Goal: Task Accomplishment & Management: Complete application form

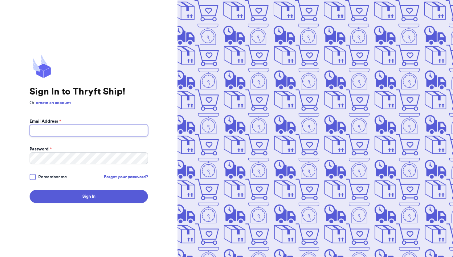
click at [101, 129] on input "Email Address *" at bounding box center [89, 130] width 118 height 12
type input "[EMAIL_ADDRESS][DOMAIN_NAME]"
click at [35, 176] on div at bounding box center [33, 177] width 6 height 6
click at [0, 0] on input "Remember me" at bounding box center [0, 0] width 0 height 0
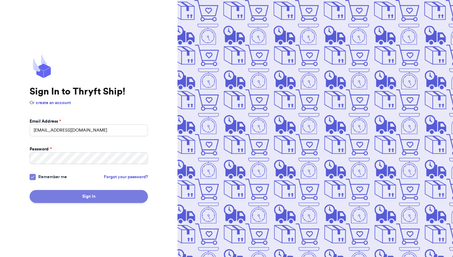
click at [80, 192] on button "Sign In" at bounding box center [89, 196] width 118 height 13
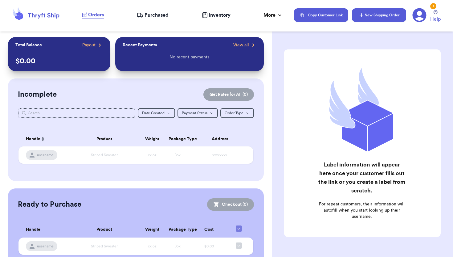
click at [364, 12] on icon "button" at bounding box center [362, 15] width 6 height 6
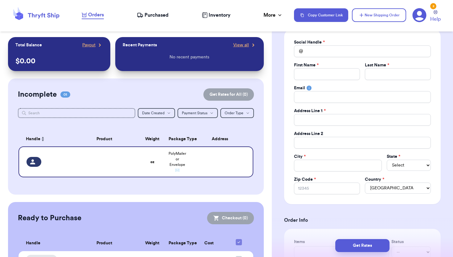
scroll to position [44, 0]
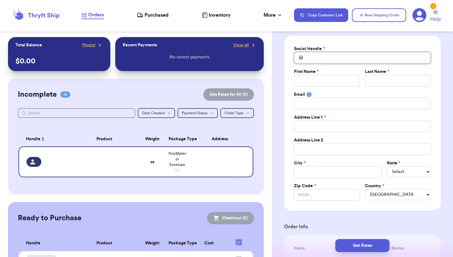
click at [318, 59] on input "Total Amount Paid" at bounding box center [362, 58] width 137 height 12
type input "i"
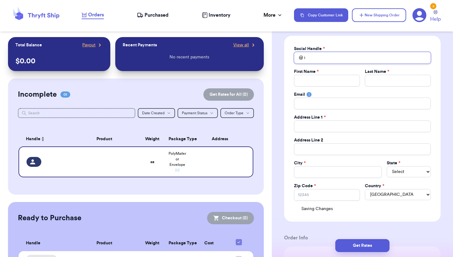
type input "is"
type input "isb"
type input "isba"
type input "isbal"
type input "isbale"
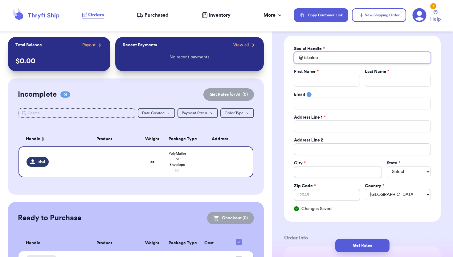
type input "isbaleel"
type input "isbaleele"
click at [320, 81] on input "Total Amount Paid" at bounding box center [327, 81] width 66 height 12
type input "i"
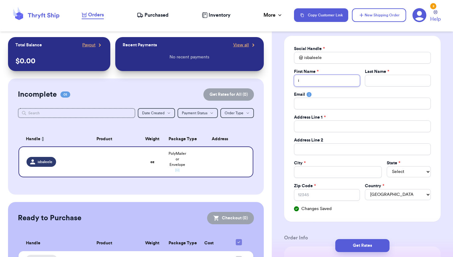
type input "is"
type input "isa"
type input "isab"
type input "isabe"
type input "[PERSON_NAME]"
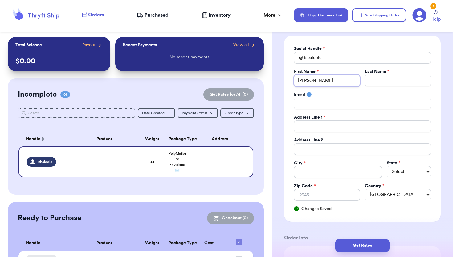
type input "[PERSON_NAME]"
type input "isabelel"
click at [385, 83] on input "Total Amount Paid" at bounding box center [398, 81] width 66 height 12
type input "i"
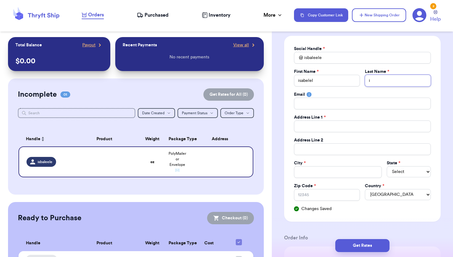
type input "is"
type input "isa"
type input "isab"
type input "isabl"
type input "isable"
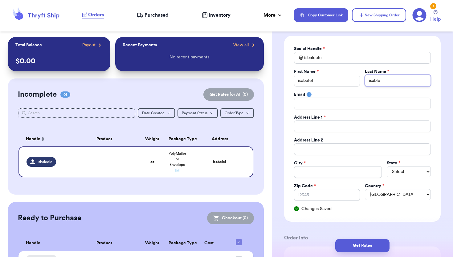
type input "isable"
click at [338, 128] on input "Total Amount Paid" at bounding box center [362, 126] width 137 height 12
type input "8"
type input "81"
type input "811"
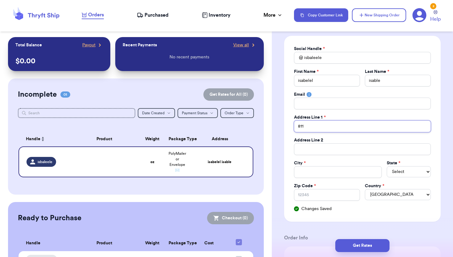
type input "811"
type input "811 r"
type input "811 re"
type input "811 red"
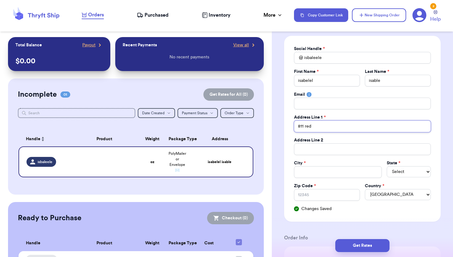
type input "811 red e"
type input "811 red ea"
type input "811 red eag"
type input "811 red eagl"
type input "811 red eagle"
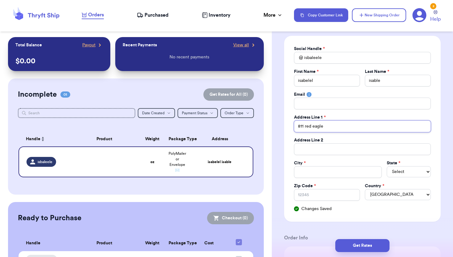
type input "811 red eagle"
type input "811 red eagle c"
type input "811 red eagle co"
type input "811 red eagle cou"
type input "811 red eagle cour"
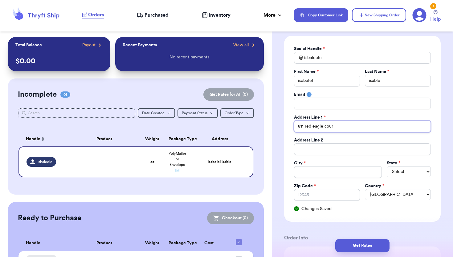
type input "[STREET_ADDRESS]"
click at [317, 174] on input "Total Amount Paid" at bounding box center [338, 172] width 88 height 12
type input "w"
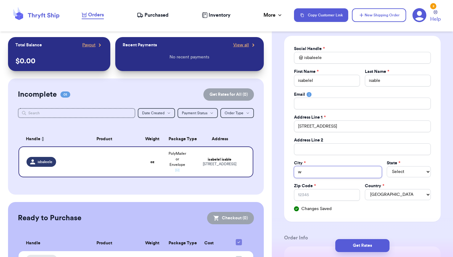
type input "wo"
type input "woo"
type input "wood"
type input "woodl"
type input "woodla"
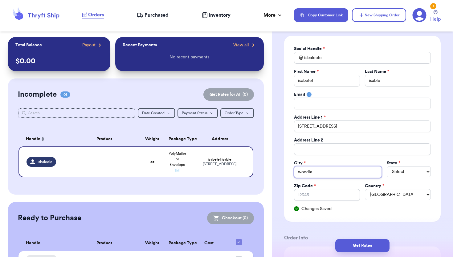
type input "woodlan"
type input "woodland"
type input "woodland p"
type input "woodland pa"
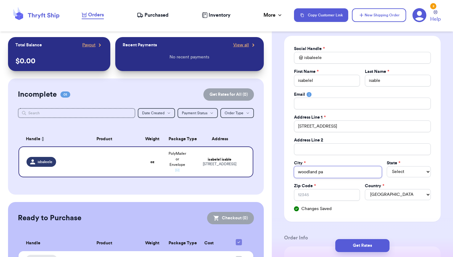
type input "woodland par"
type input "[GEOGRAPHIC_DATA]"
click at [407, 171] on select "Select AL AK AZ AR CA CO [GEOGRAPHIC_DATA] DE DC [GEOGRAPHIC_DATA] [GEOGRAPHIC_…" at bounding box center [409, 171] width 44 height 11
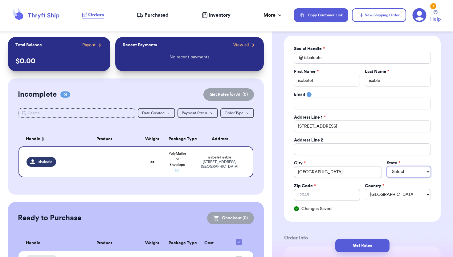
select select "CO"
click at [387, 166] on select "Select AL AK AZ AR CA CO [GEOGRAPHIC_DATA] DE DC [GEOGRAPHIC_DATA] [GEOGRAPHIC_…" at bounding box center [409, 171] width 44 height 11
click at [333, 196] on input "Zip Code *" at bounding box center [327, 195] width 66 height 12
type input "8"
type input "80"
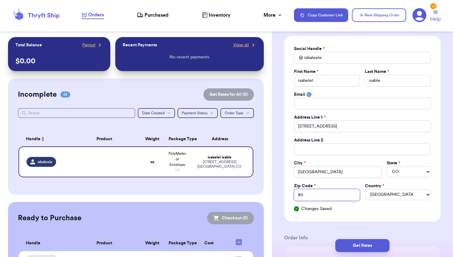
type input "808"
type input "8086"
type input "80863"
click at [369, 206] on div "Saving Changes" at bounding box center [362, 208] width 137 height 6
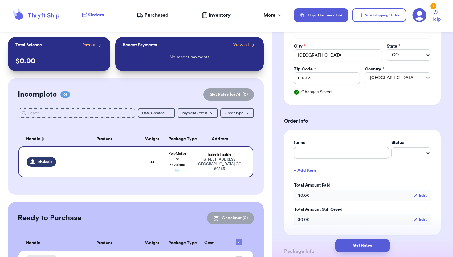
scroll to position [166, 0]
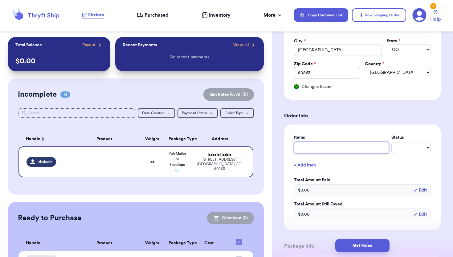
click at [331, 148] on input "text" at bounding box center [341, 148] width 95 height 12
type input "a"
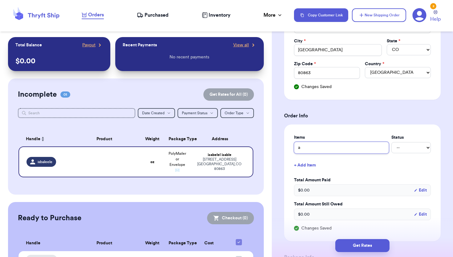
type input "ad"
type input "adr"
type input "adri"
type input "adria"
type input "[PERSON_NAME]"
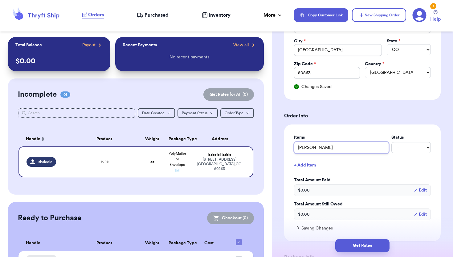
type input "[PERSON_NAME]"
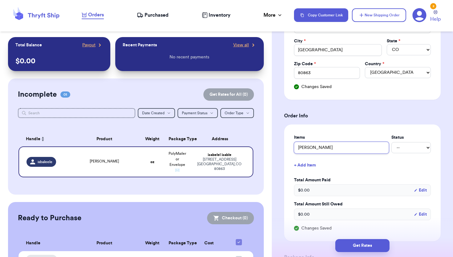
type input "[PERSON_NAME]"
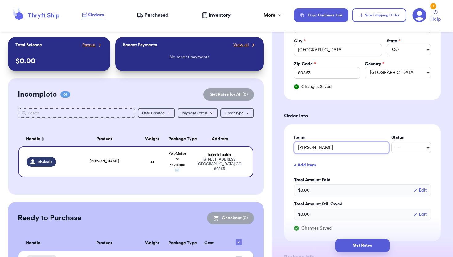
type input "[PERSON_NAME]"
type input "[PERSON_NAME] ja"
type input "[PERSON_NAME] jac"
type input "[PERSON_NAME] [PERSON_NAME]"
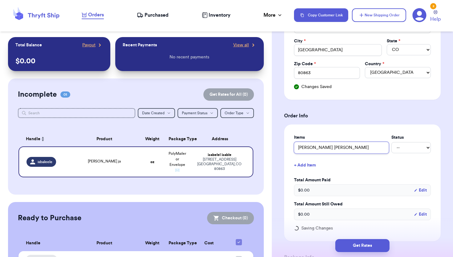
type input "[PERSON_NAME]"
type input "[PERSON_NAME] jacket"
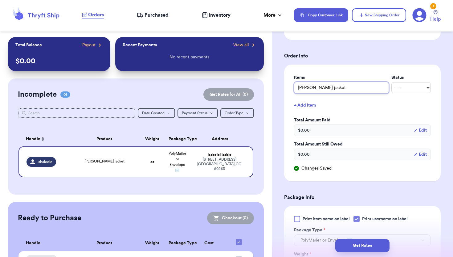
scroll to position [228, 0]
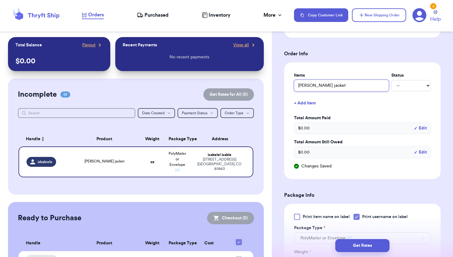
type input "[PERSON_NAME] jacket"
click at [416, 86] on select "-- Paid Owes" at bounding box center [411, 85] width 39 height 11
click at [392, 80] on select "-- Paid Owes" at bounding box center [411, 85] width 39 height 11
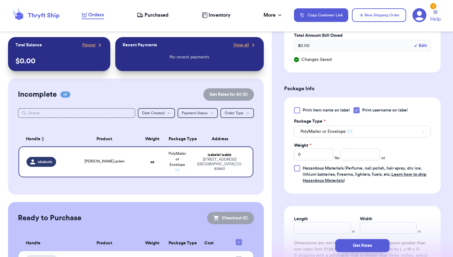
scroll to position [336, 0]
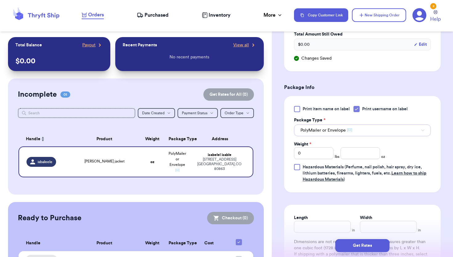
click at [358, 129] on button "PolyMailer or Envelope ✉️" at bounding box center [362, 130] width 137 height 12
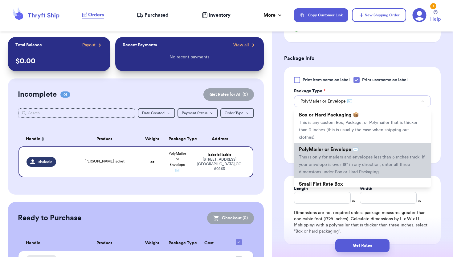
scroll to position [13, 0]
click at [358, 157] on span "This is only for mailers and envelopes less than 3 inches thick. If your envelo…" at bounding box center [362, 163] width 126 height 19
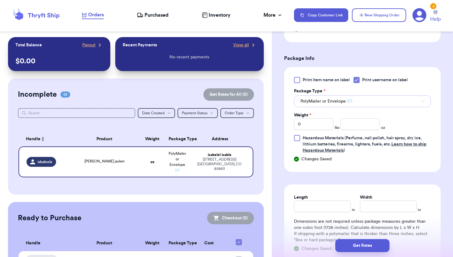
click at [353, 102] on button "PolyMailer or Envelope ✉️" at bounding box center [362, 101] width 137 height 12
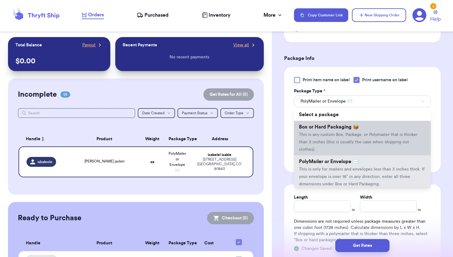
click at [349, 137] on span "This is any custom Box, Package, or Polymailer that is thicker than 3 inches (t…" at bounding box center [358, 141] width 119 height 19
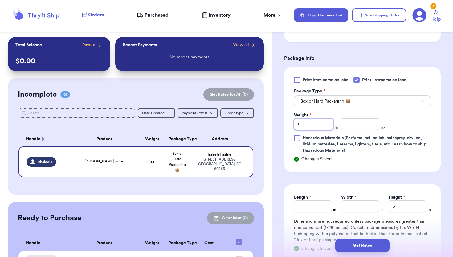
click at [313, 126] on input "0" at bounding box center [313, 124] width 39 height 12
type input "1"
click at [362, 129] on input "number" at bounding box center [360, 124] width 39 height 12
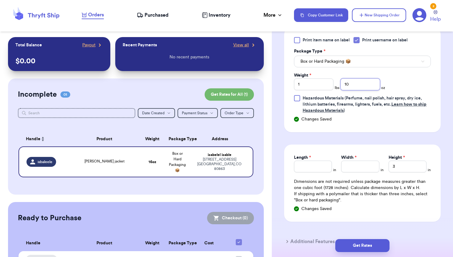
scroll to position [407, 0]
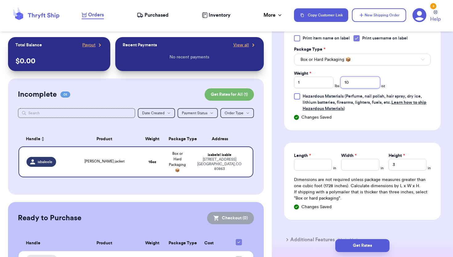
type input "10"
click at [317, 167] on input "Length *" at bounding box center [313, 165] width 38 height 12
type input "24"
click at [362, 166] on input "Width *" at bounding box center [360, 165] width 38 height 12
type input "19"
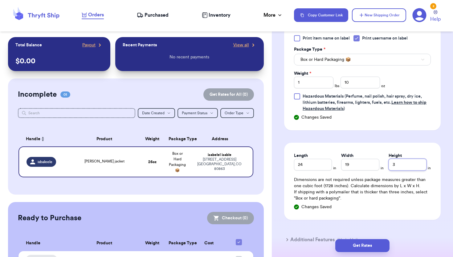
click at [398, 168] on input "3" at bounding box center [408, 165] width 38 height 12
click at [350, 213] on div "Length 24 in Width 19 in Height 3 in Dimensions are not required unless package…" at bounding box center [362, 181] width 157 height 77
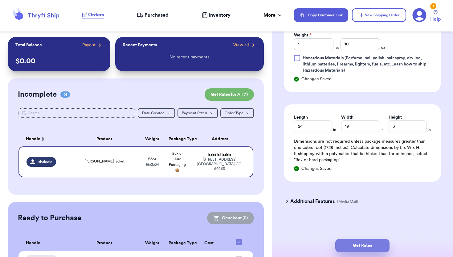
click at [359, 242] on button "Get Rates" at bounding box center [363, 245] width 54 height 13
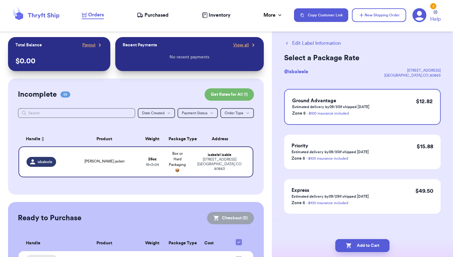
scroll to position [0, 0]
